Goal: Find specific page/section: Find specific page/section

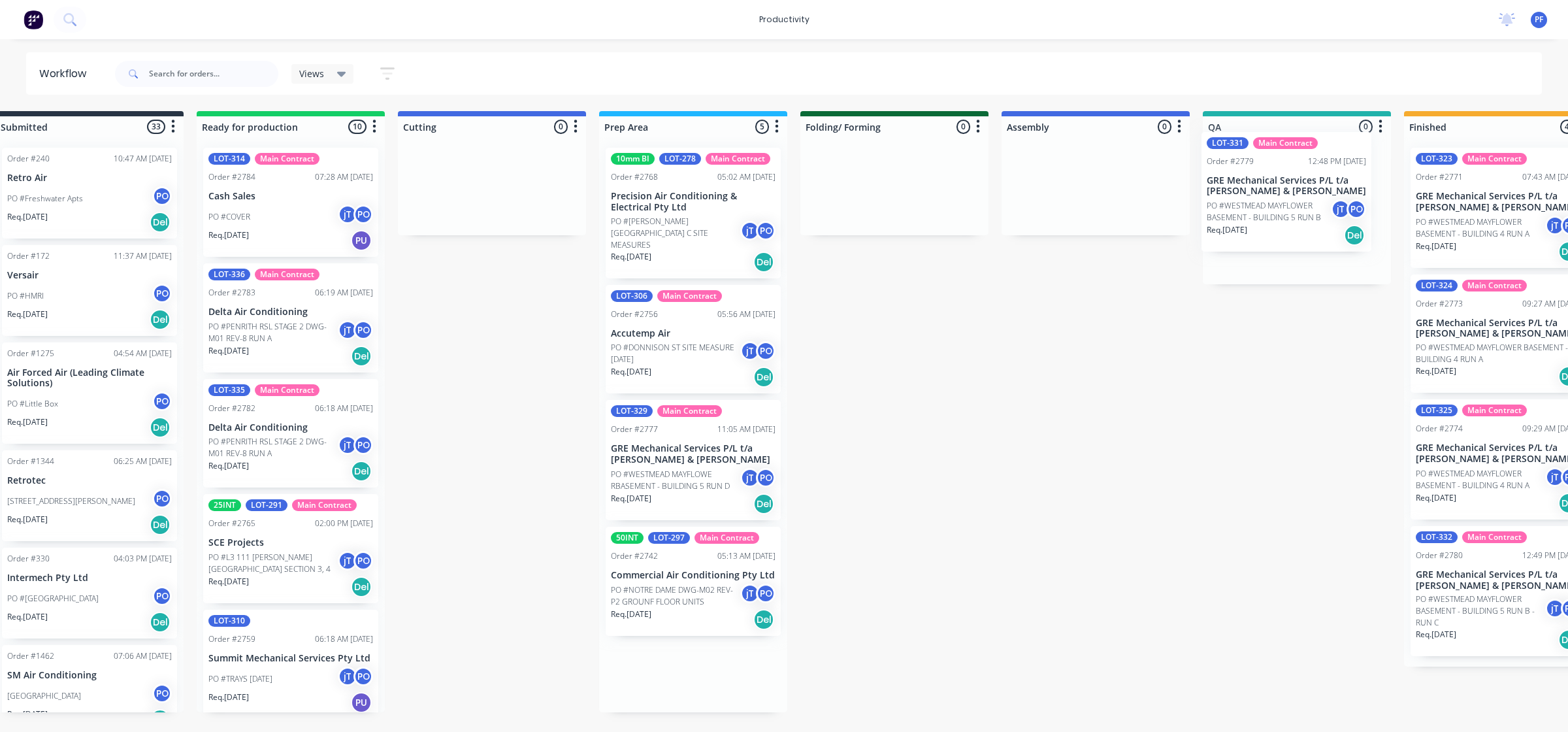
click at [1308, 206] on div "Submitted 33 Order #240 10:47 AM [DATE] Retro Air PO #Freshwater Apts PO Req. […" at bounding box center [1236, 411] width 2557 height 601
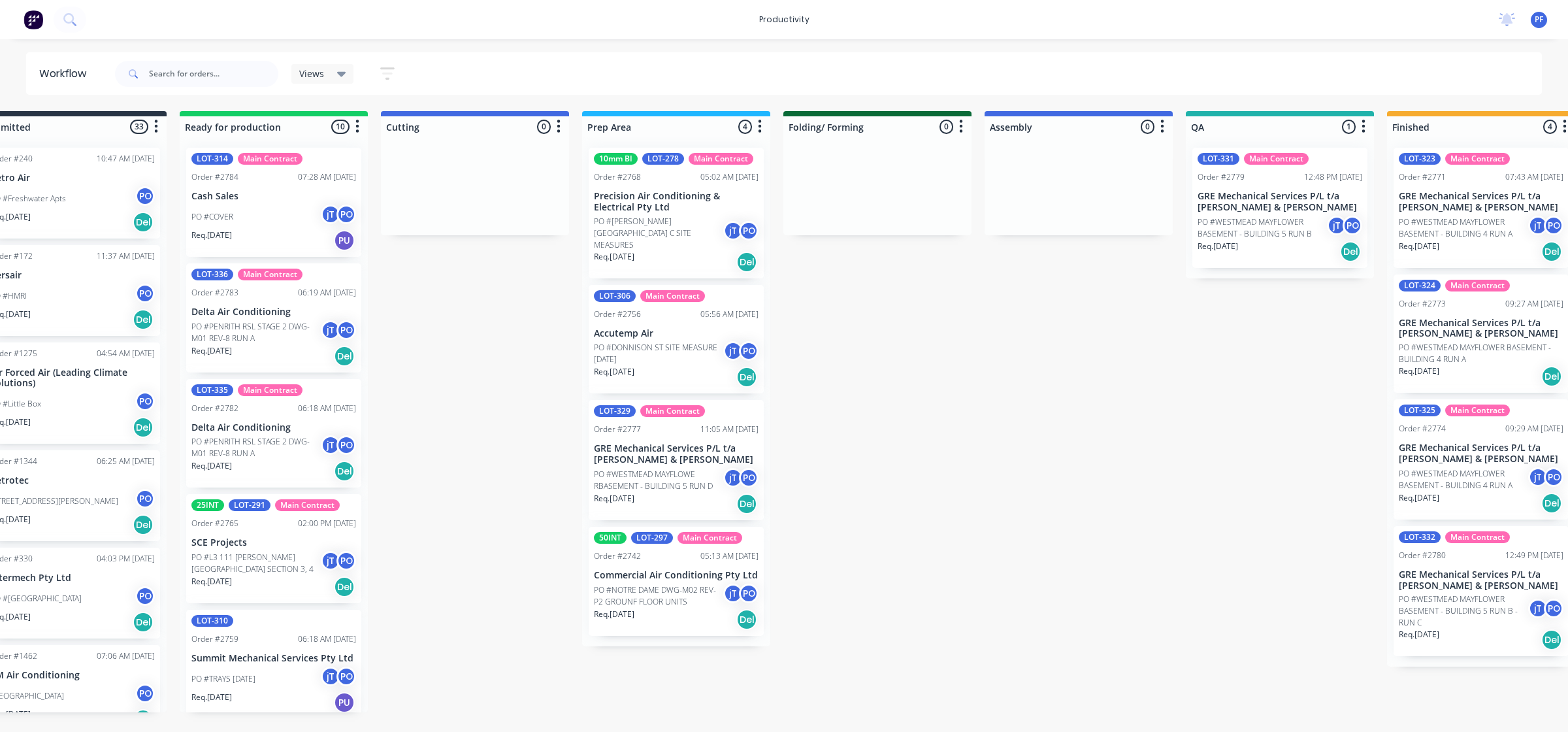
click at [627, 480] on p "PO #WESTMEAD MAYFLOWE RBASEMENT - BUILDING 5 RUN D" at bounding box center [658, 480] width 129 height 24
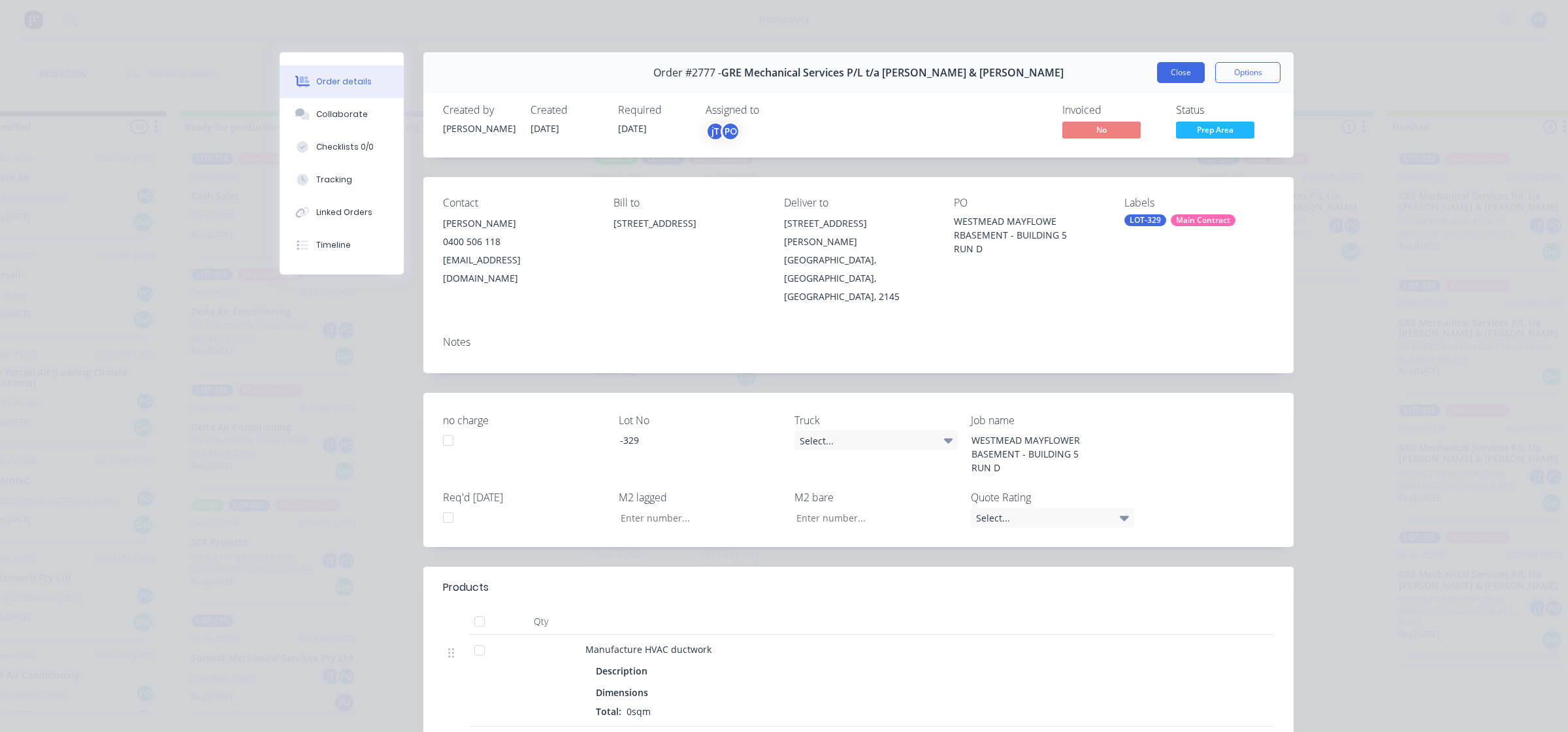
click at [1190, 79] on button "Close" at bounding box center [1181, 73] width 48 height 21
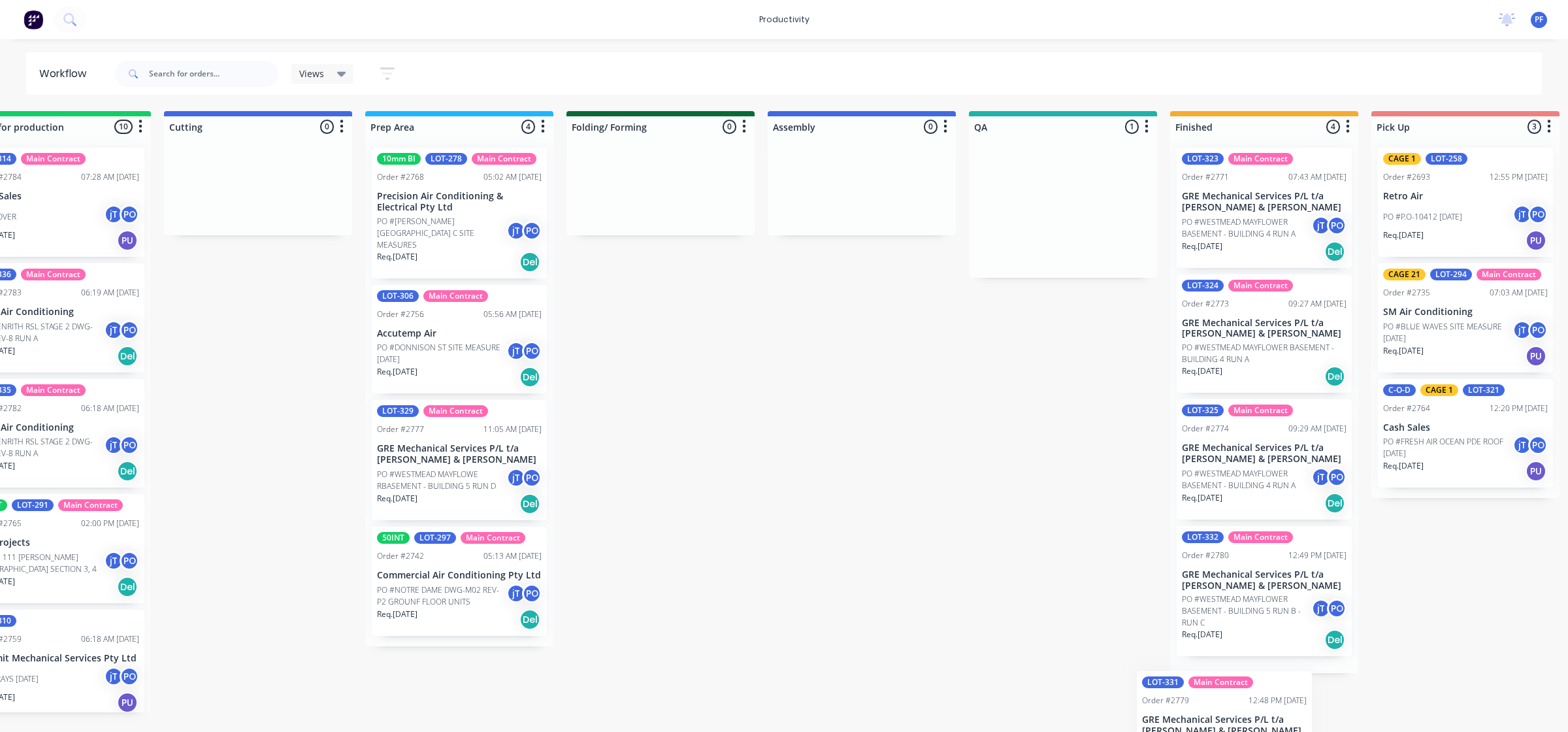
drag, startPoint x: 1248, startPoint y: 230, endPoint x: 1201, endPoint y: 752, distance: 524.1
click at [1201, 653] on html "productivity productivity Workflow Planner Delivery Scheduling Timesheets No ne…" at bounding box center [517, 327] width 1568 height 653
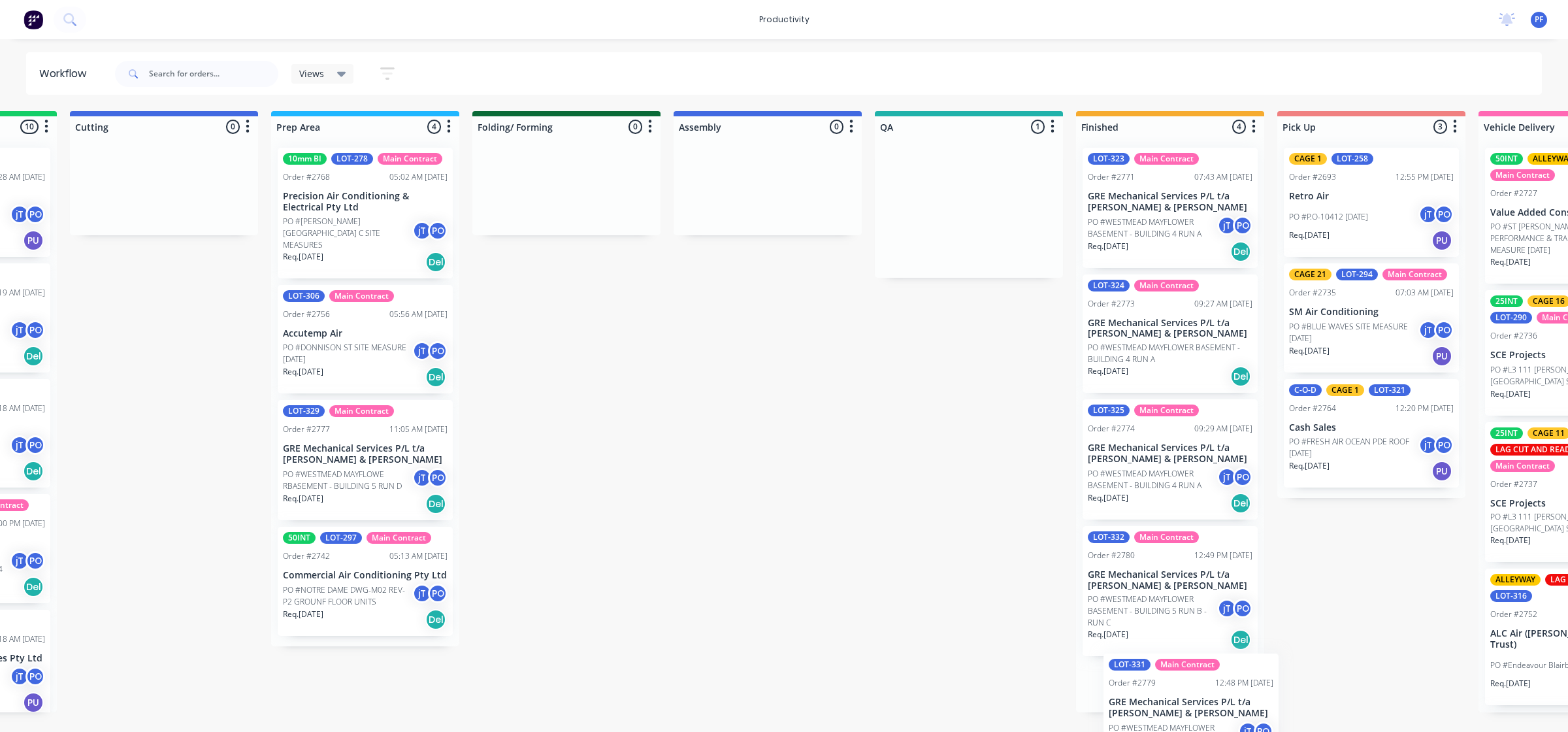
scroll to position [69, 0]
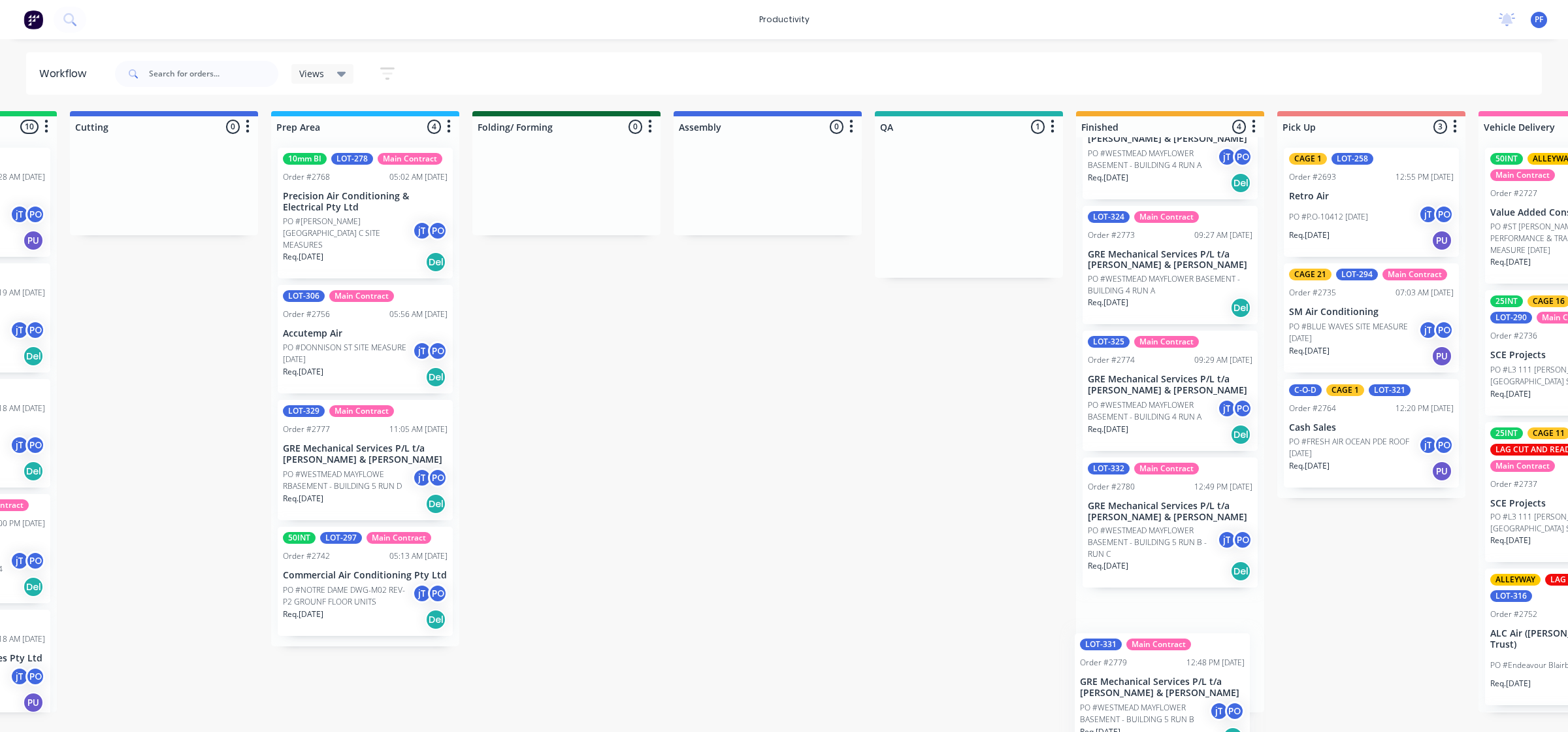
drag, startPoint x: 1058, startPoint y: 213, endPoint x: 1162, endPoint y: 702, distance: 499.9
click at [1162, 702] on div "Submitted 33 Order #240 10:47 AM [DATE] Retro Air PO #Freshwater Apts PO Req. […" at bounding box center [908, 411] width 2557 height 601
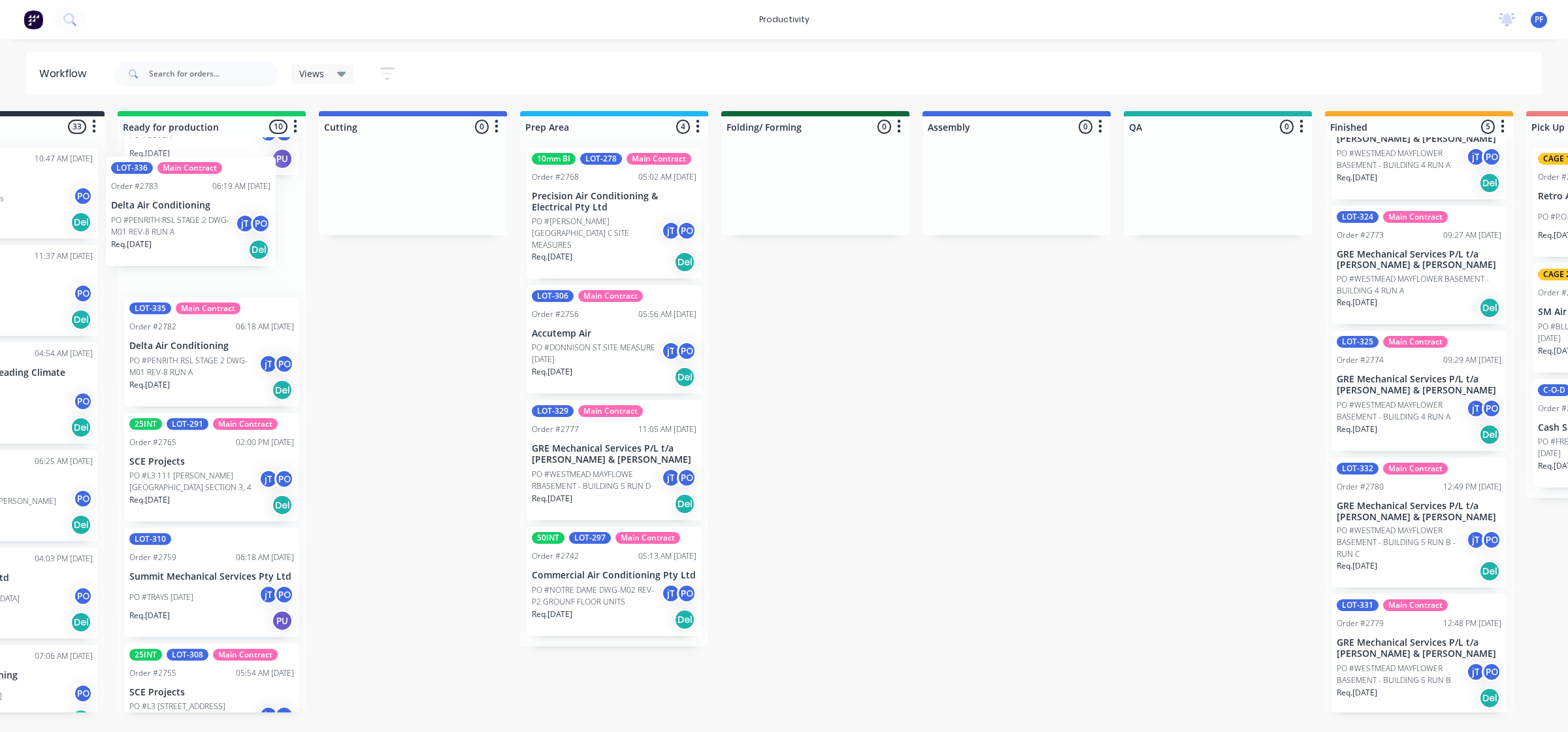
scroll to position [0, 54]
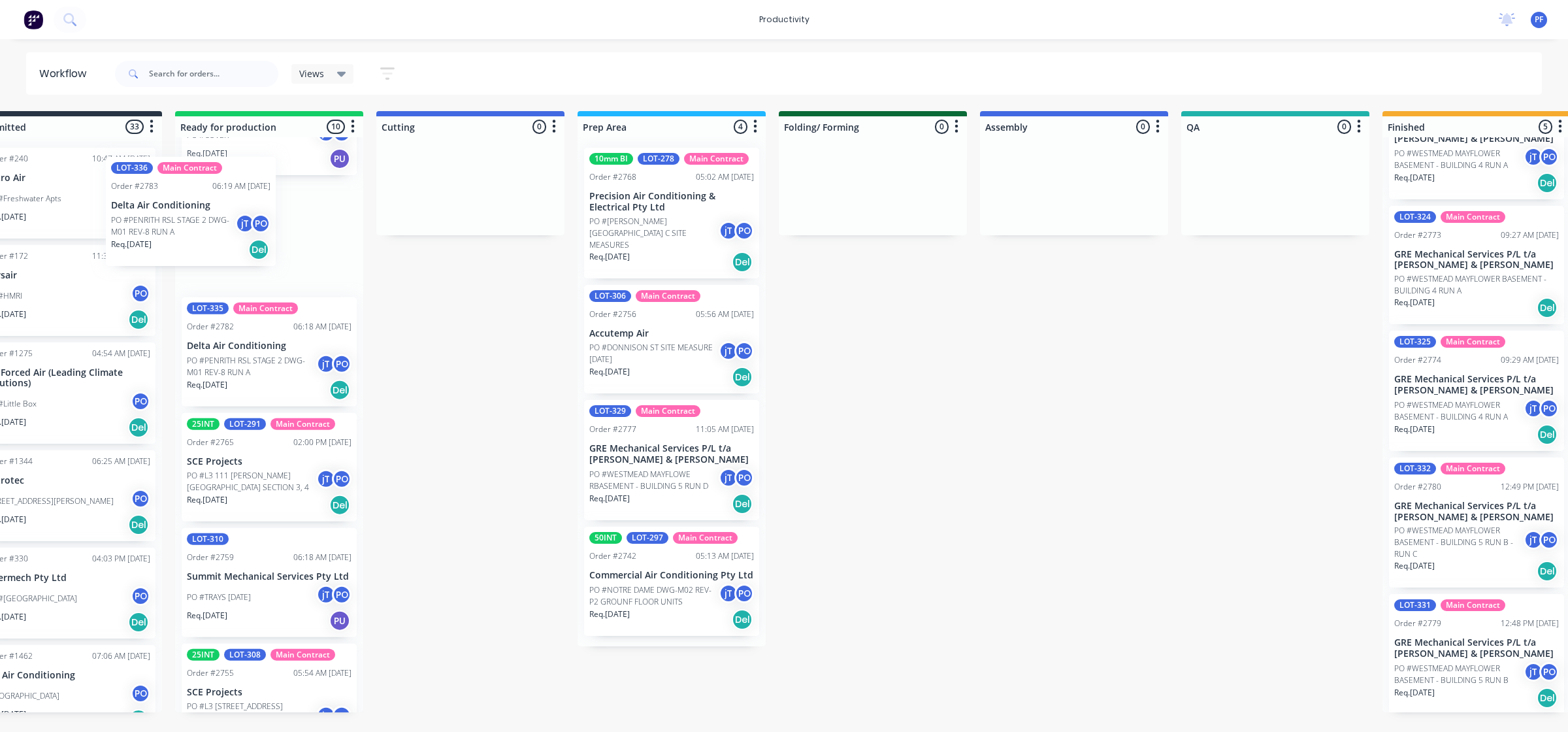
drag, startPoint x: 168, startPoint y: 268, endPoint x: 195, endPoint y: 249, distance: 33.0
click at [195, 249] on div "LOT-314 Main Contract Order #2784 07:28 AM [DATE] Cash Sales PO #COVER jT PO Re…" at bounding box center [269, 424] width 188 height 575
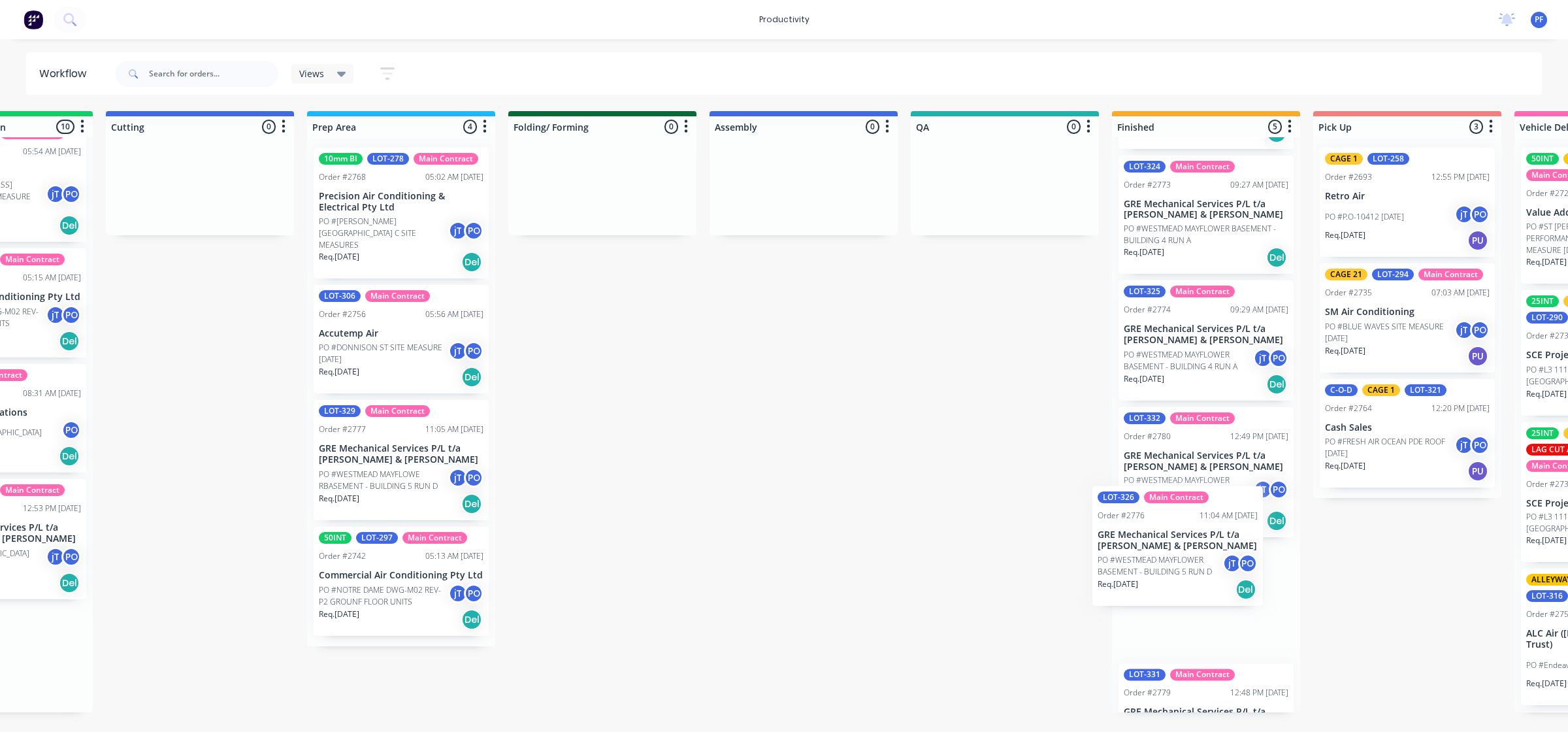
scroll to position [195, 0]
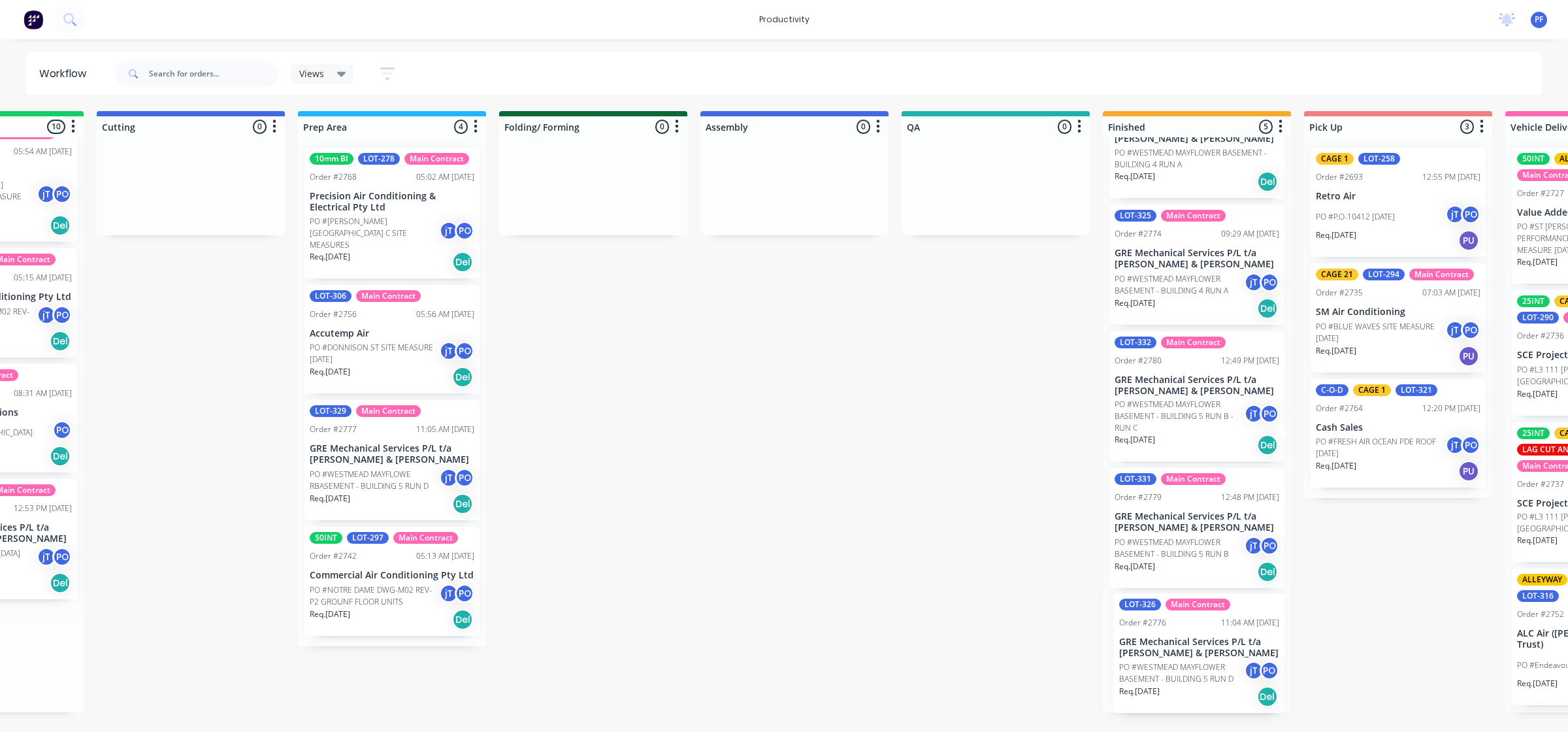
drag, startPoint x: 237, startPoint y: 661, endPoint x: 1176, endPoint y: 661, distance: 939.0
click at [1176, 661] on div "Submitted 33 Order #240 10:47 AM [DATE] Retro Air PO #Freshwater Apts PO Req. […" at bounding box center [935, 411] width 2557 height 601
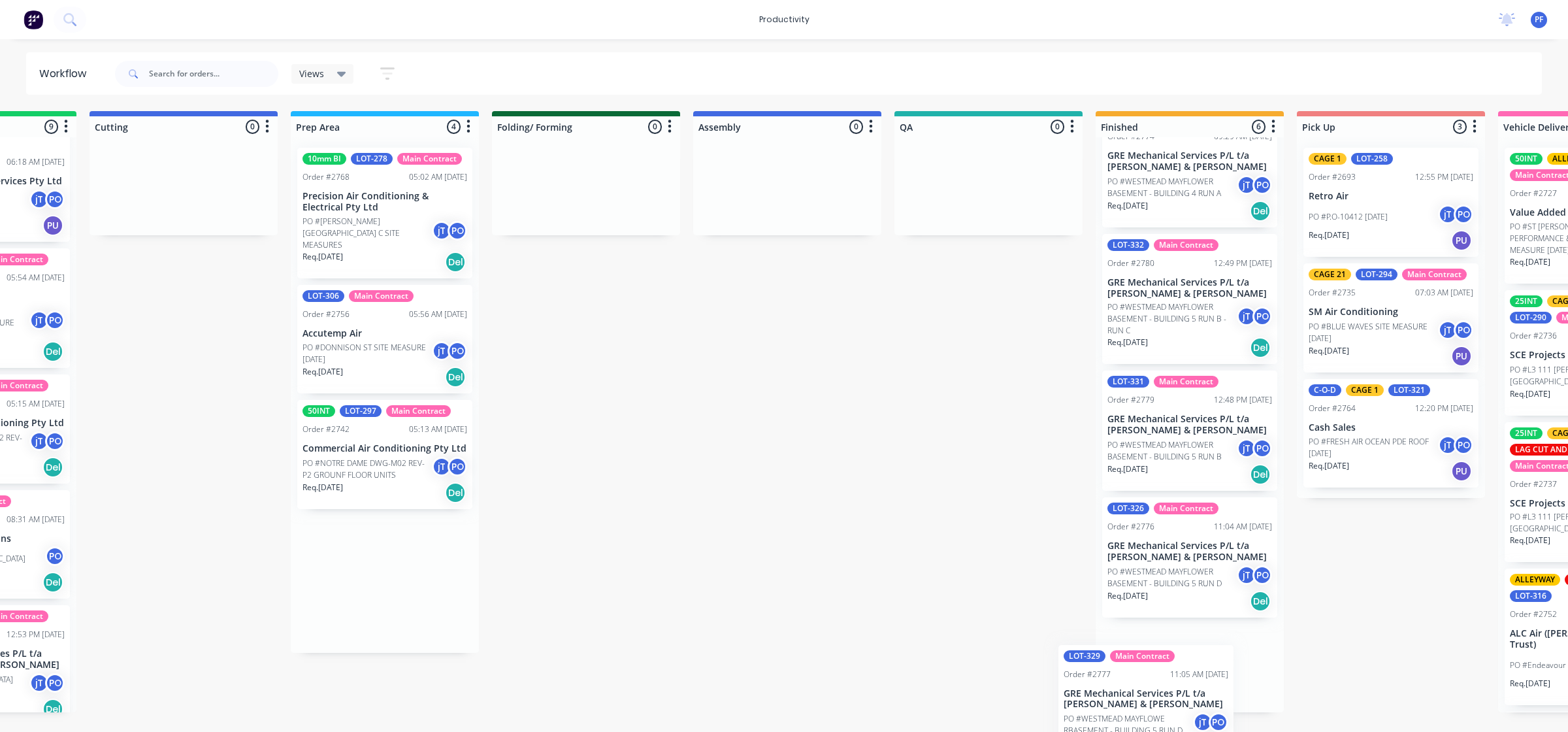
scroll to position [327, 0]
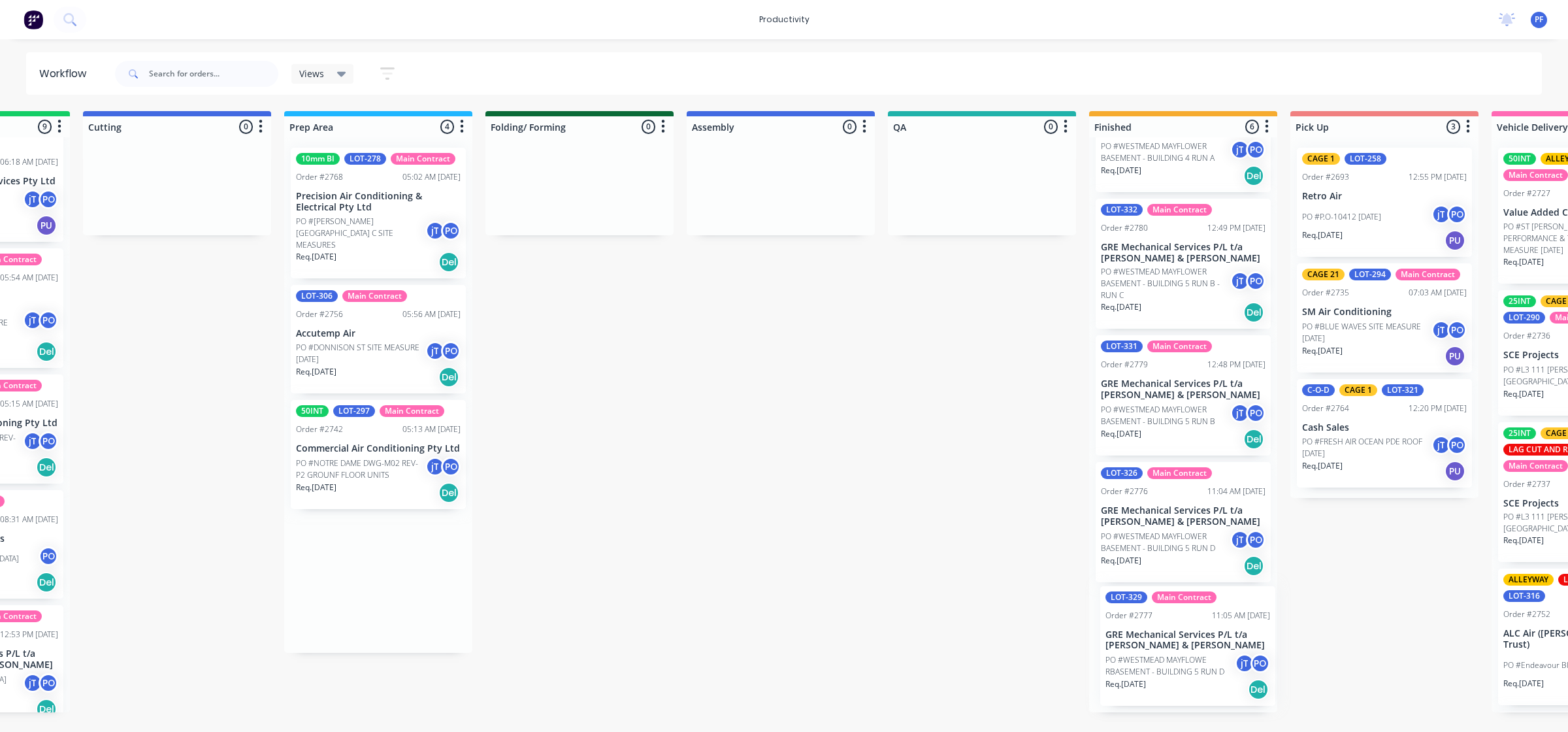
drag, startPoint x: 393, startPoint y: 457, endPoint x: 1167, endPoint y: 649, distance: 797.5
click at [1167, 649] on div "Submitted 33 Order #240 10:47 AM [DATE] Retro Air PO #Freshwater Apts PO Req. […" at bounding box center [921, 411] width 2557 height 601
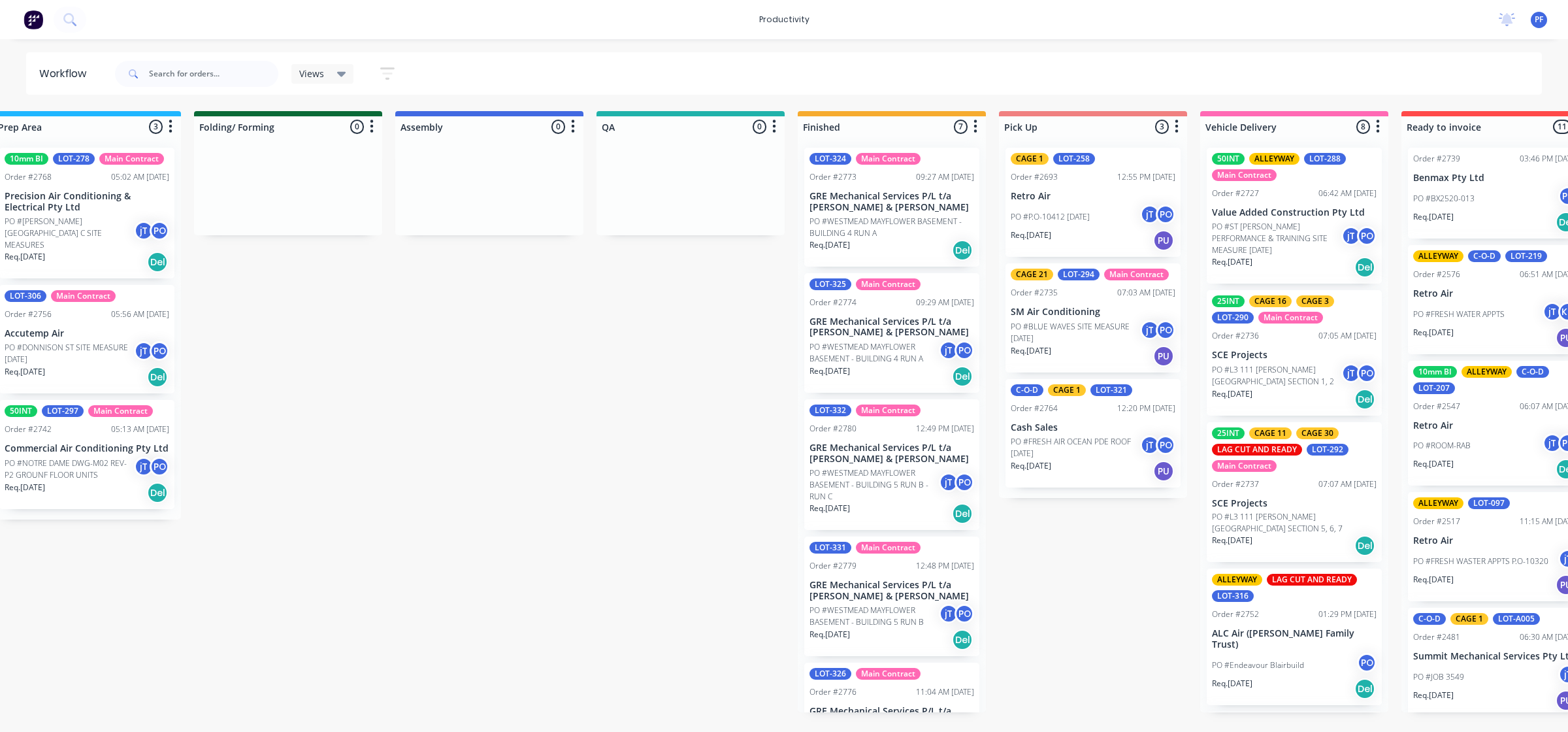
scroll to position [0, 798]
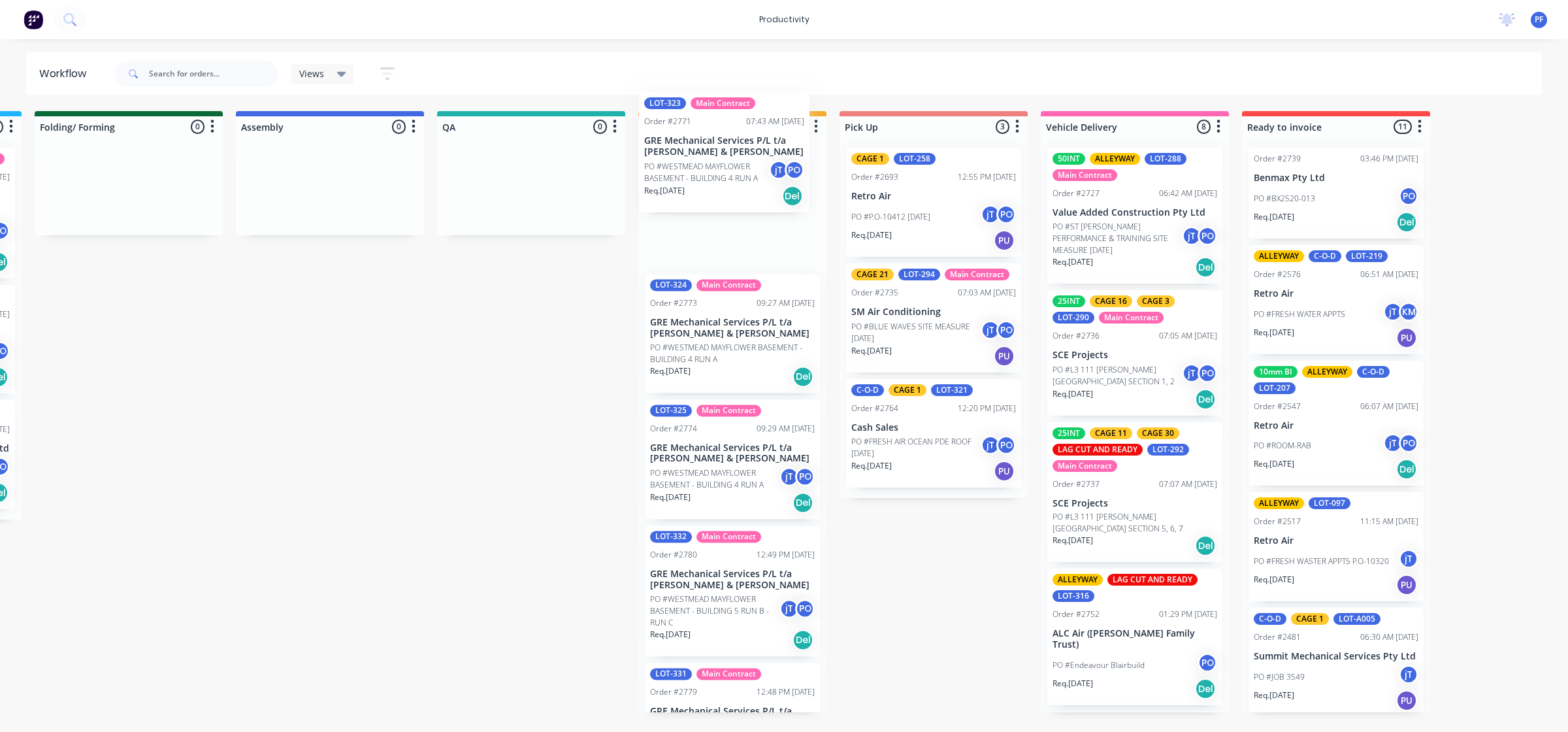
drag, startPoint x: 1158, startPoint y: 243, endPoint x: 714, endPoint y: 187, distance: 447.5
click at [714, 187] on div "LOT-323 Main Contract Order #2771 07:43 AM [DATE] GRE Mechanical Services P/L t…" at bounding box center [732, 424] width 188 height 575
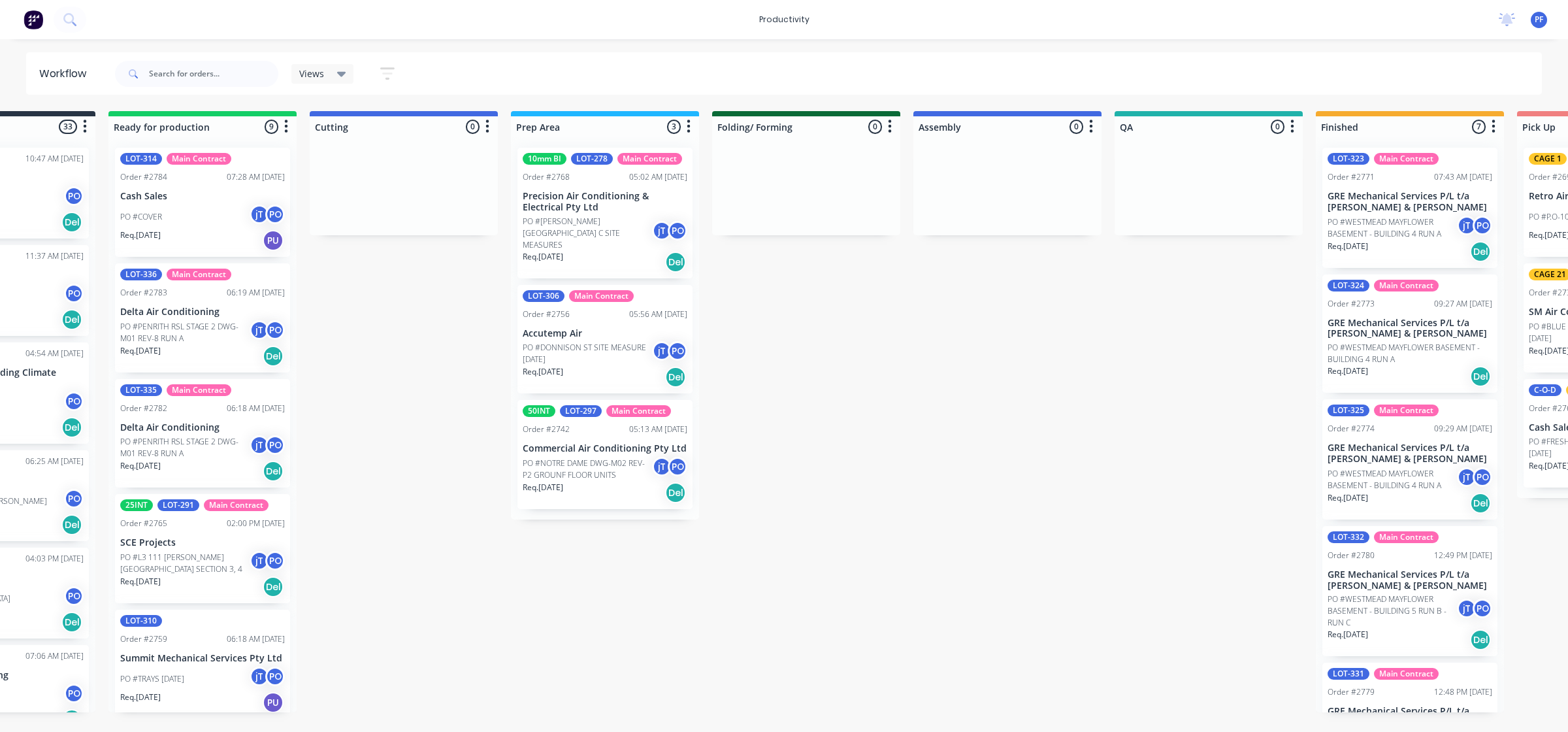
scroll to position [0, 0]
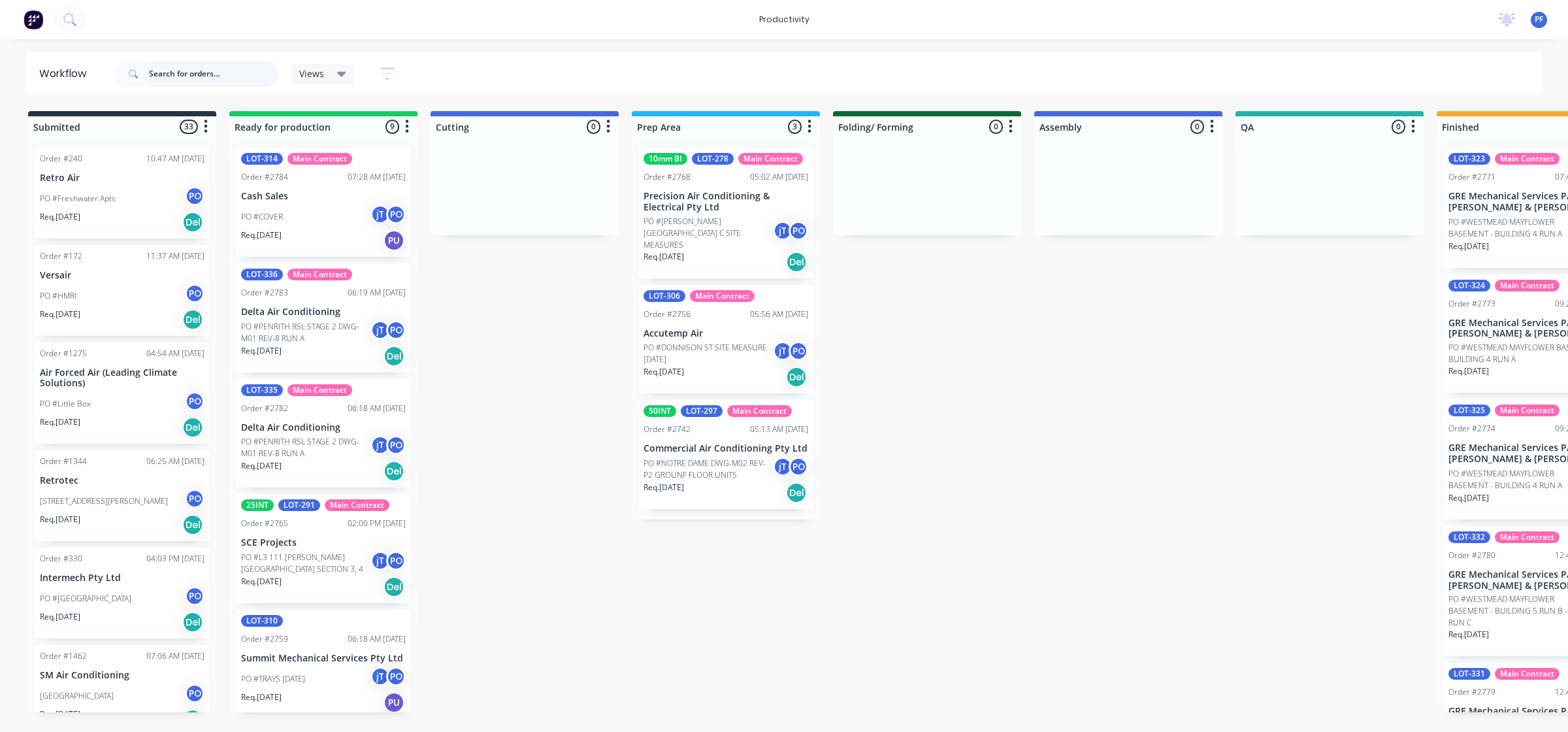
click at [246, 77] on input "text" at bounding box center [213, 74] width 129 height 26
type input "state"
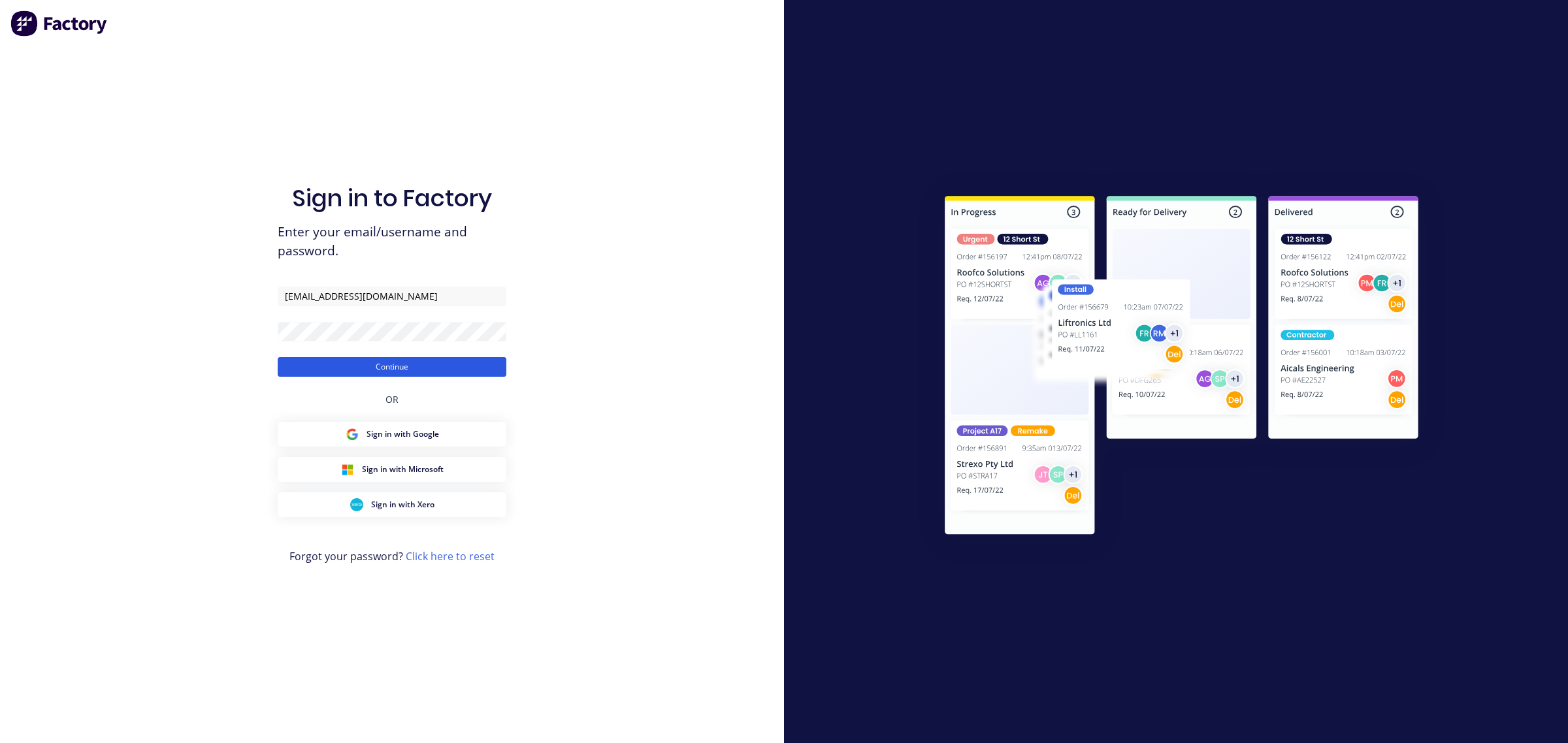
click at [418, 373] on button "Continue" at bounding box center [392, 367] width 229 height 20
click at [354, 366] on button "Continue" at bounding box center [392, 367] width 229 height 20
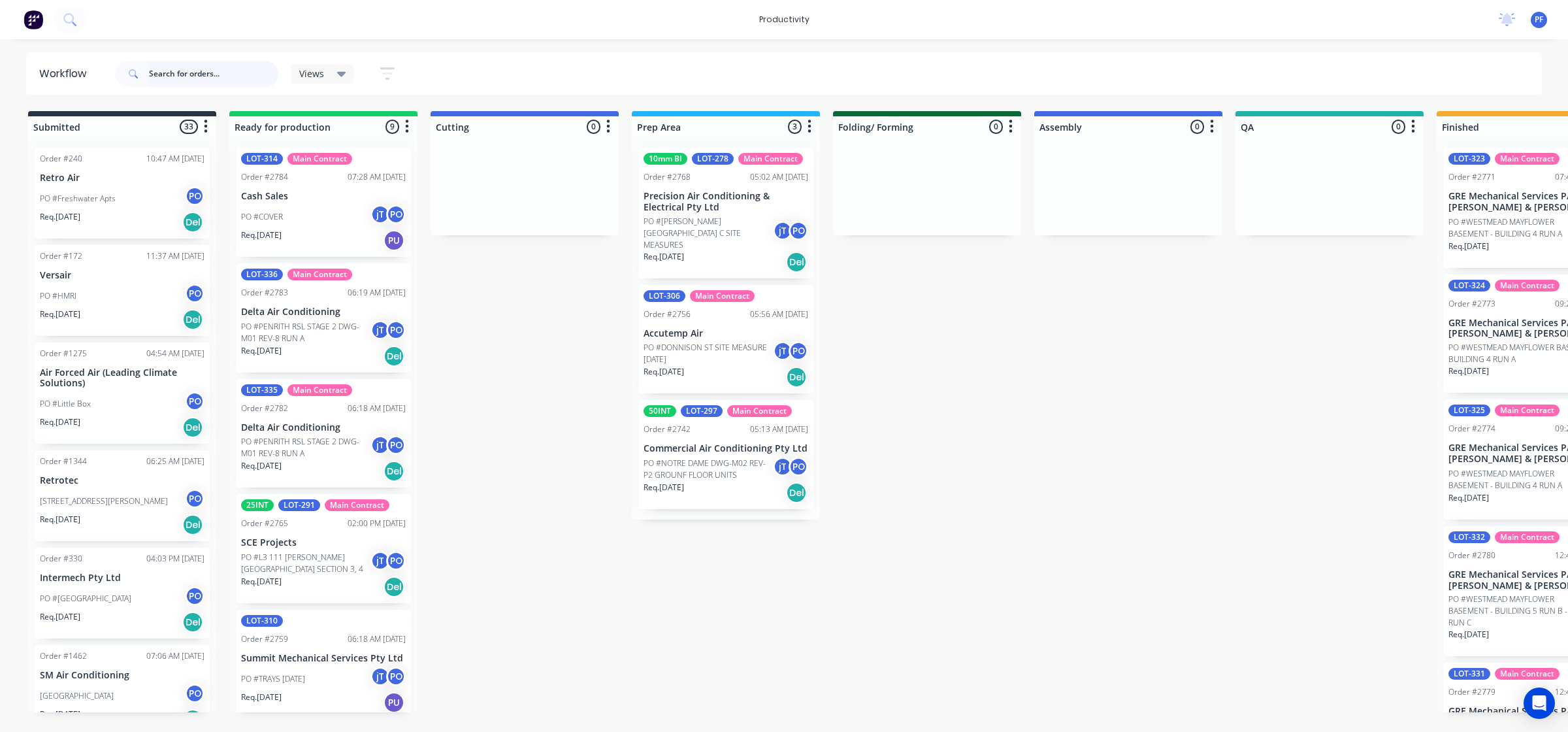
click at [170, 79] on input "text" at bounding box center [213, 74] width 129 height 26
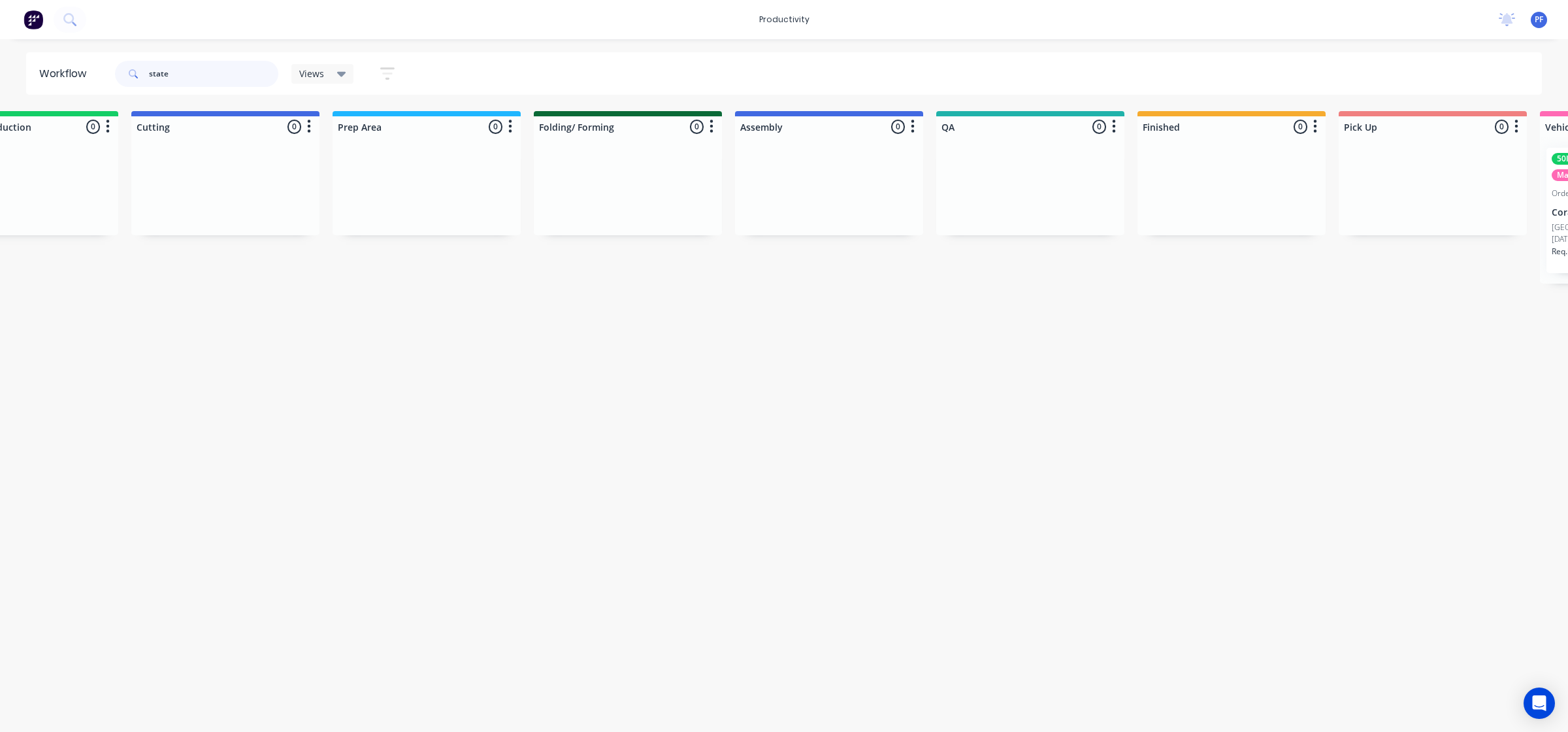
scroll to position [0, 990]
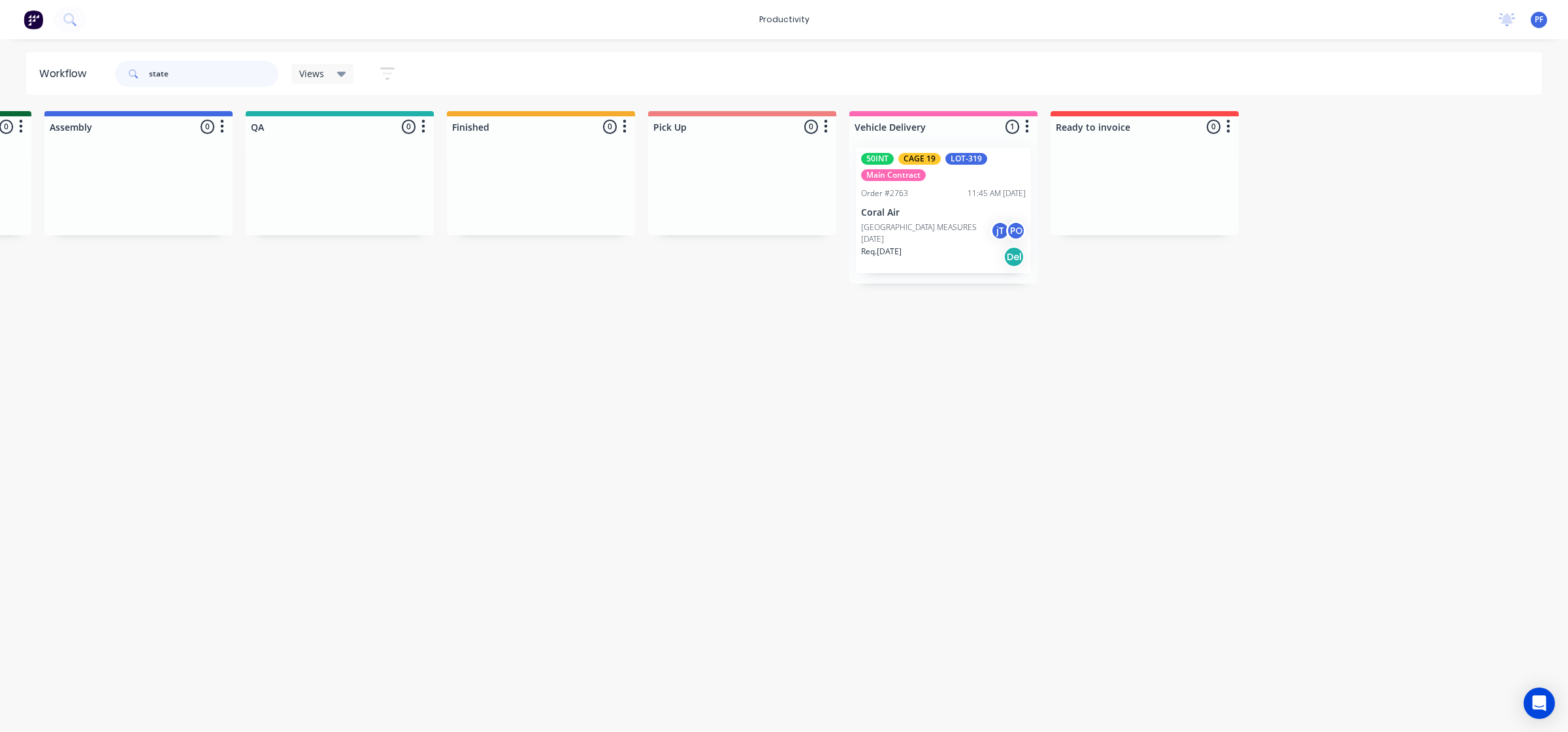
type input "state"
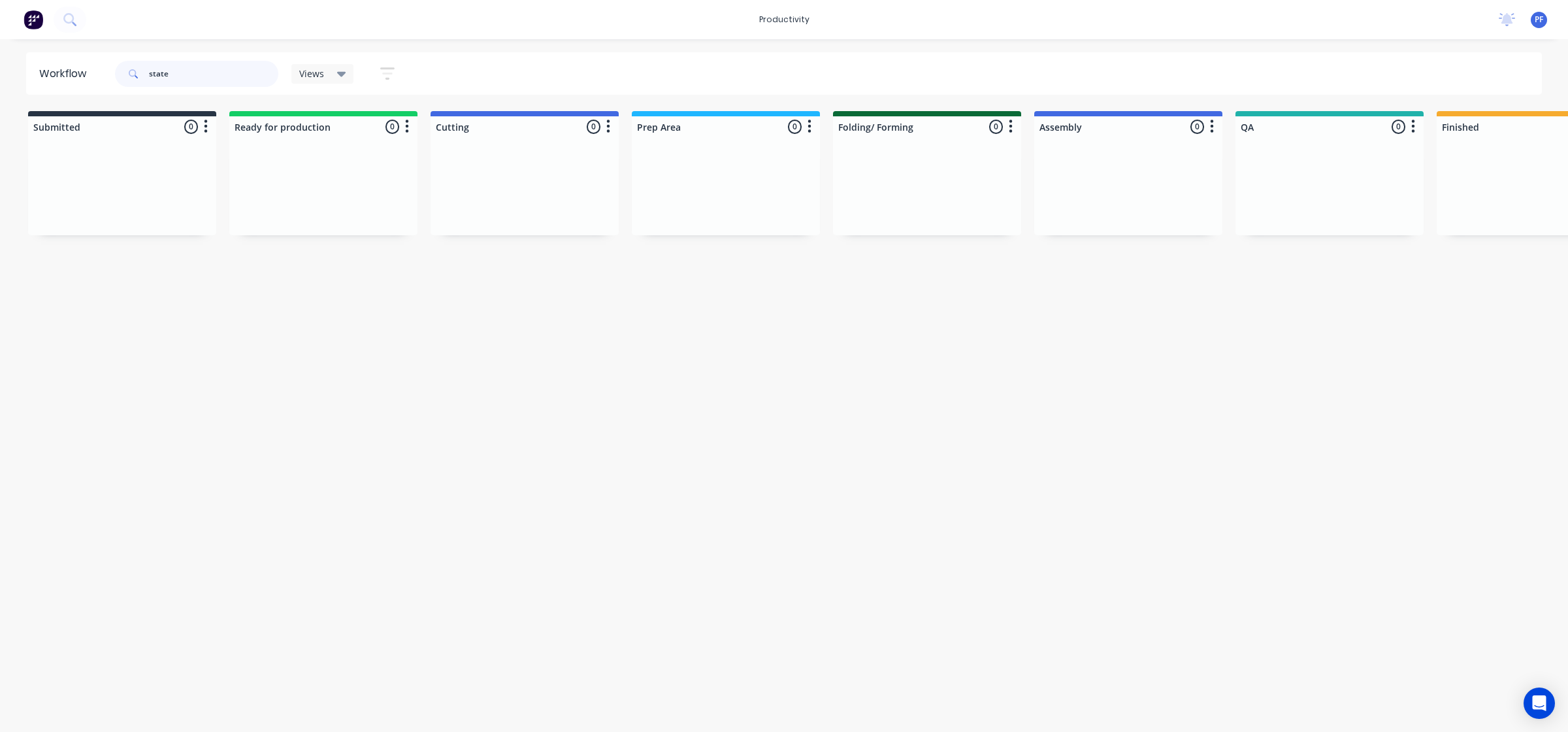
drag, startPoint x: 152, startPoint y: 74, endPoint x: 73, endPoint y: 68, distance: 79.2
click at [112, 71] on div "state Views Save new view None (Default) edit Assembly edit Dispatch edit Invoi…" at bounding box center [260, 74] width 296 height 39
